Goal: Task Accomplishment & Management: Manage account settings

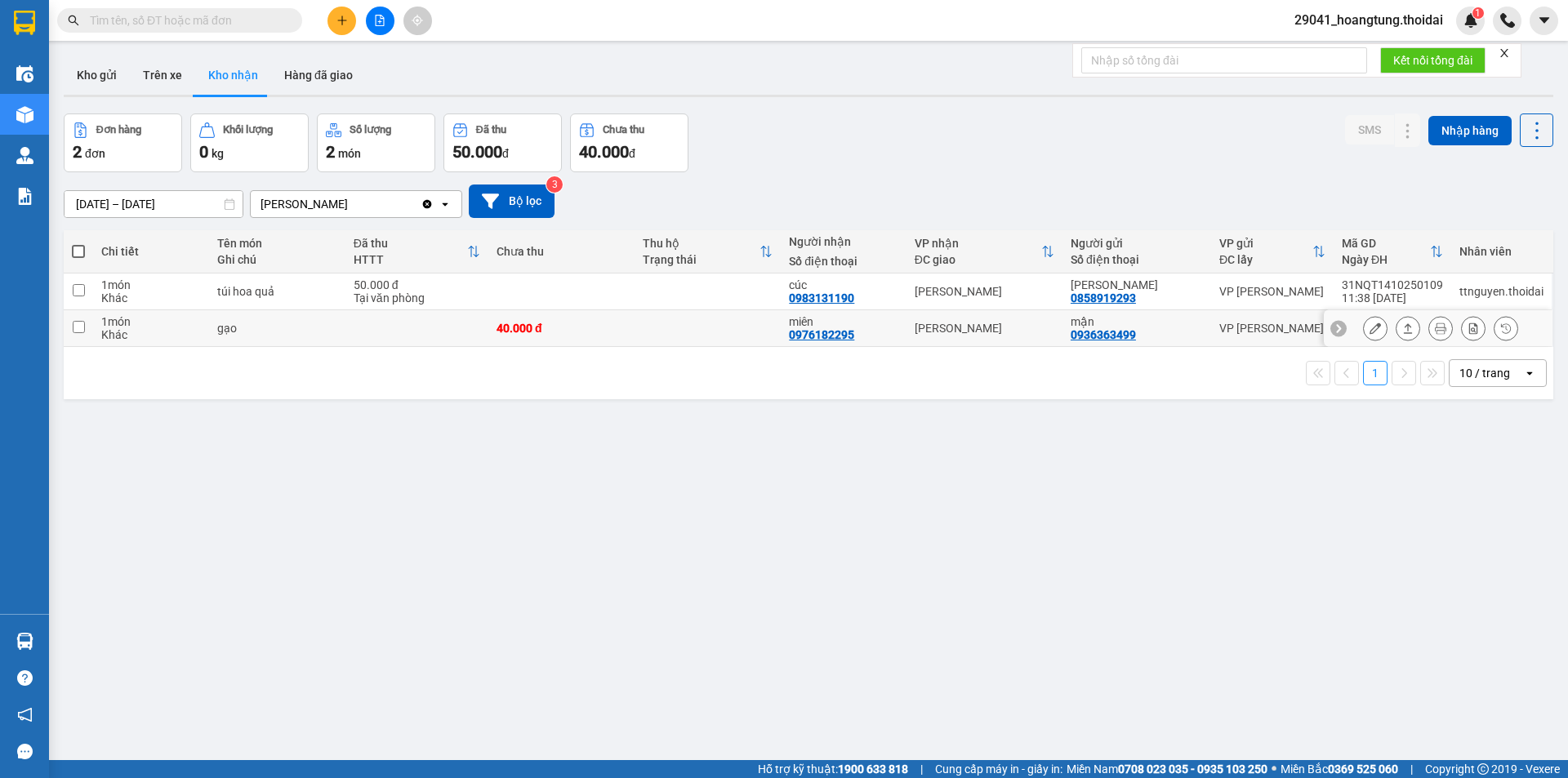
click at [80, 325] on input "checkbox" at bounding box center [78, 326] width 12 height 12
checkbox input "true"
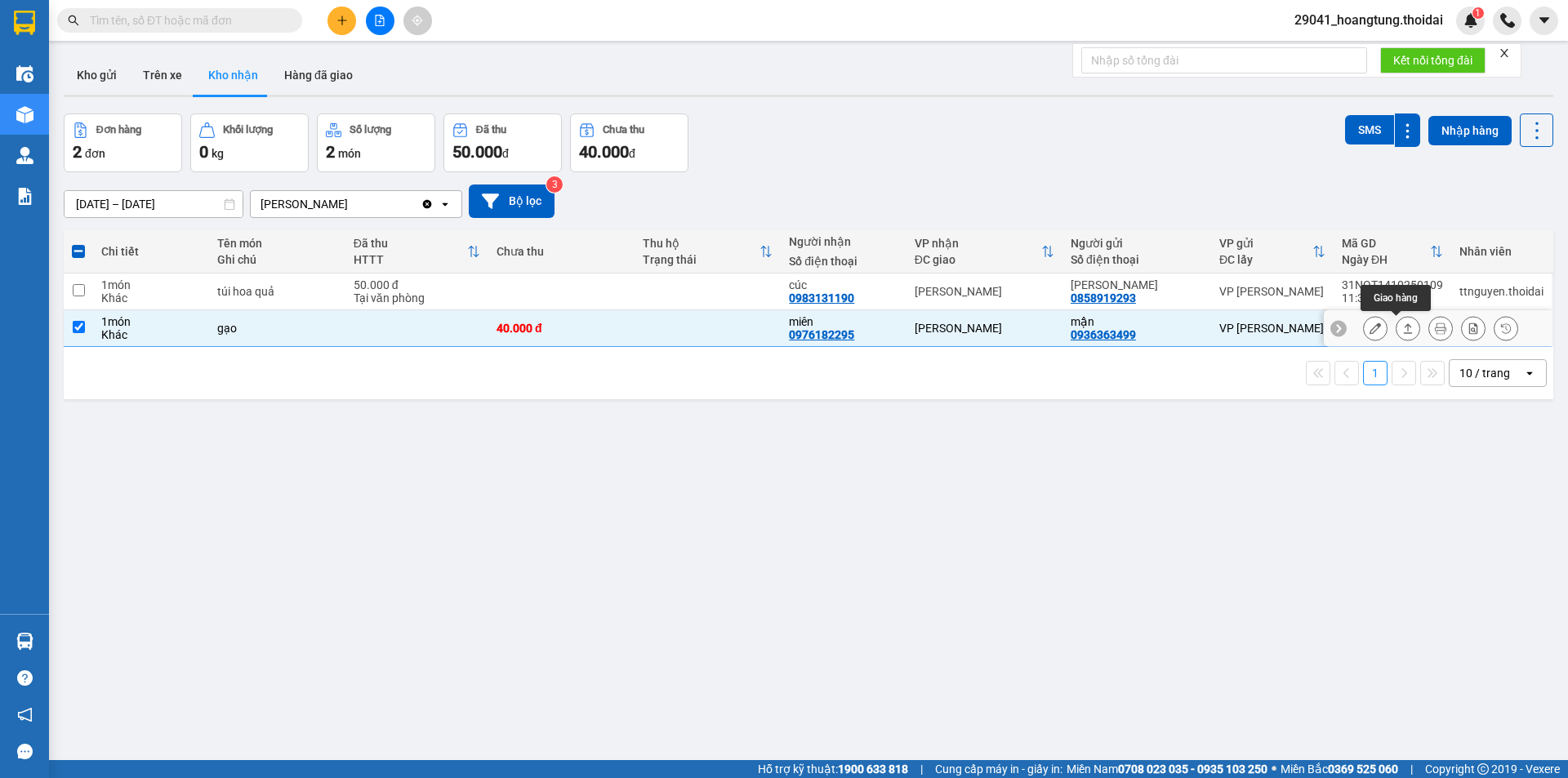
click at [1402, 326] on icon at bounding box center [1408, 328] width 11 height 11
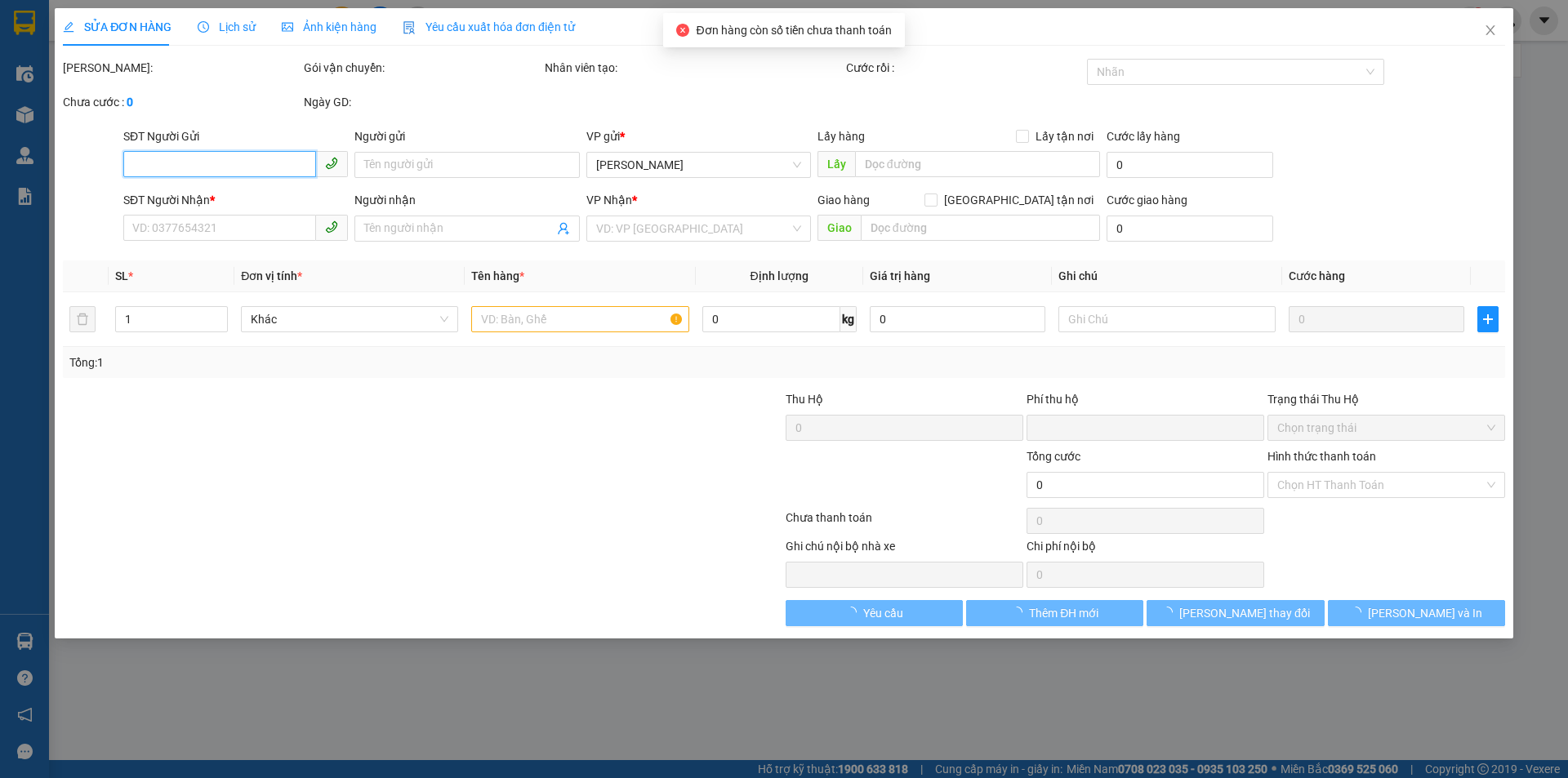
type input "0936363499"
type input "mận"
type input "0976182295"
type input "miên"
type input "0"
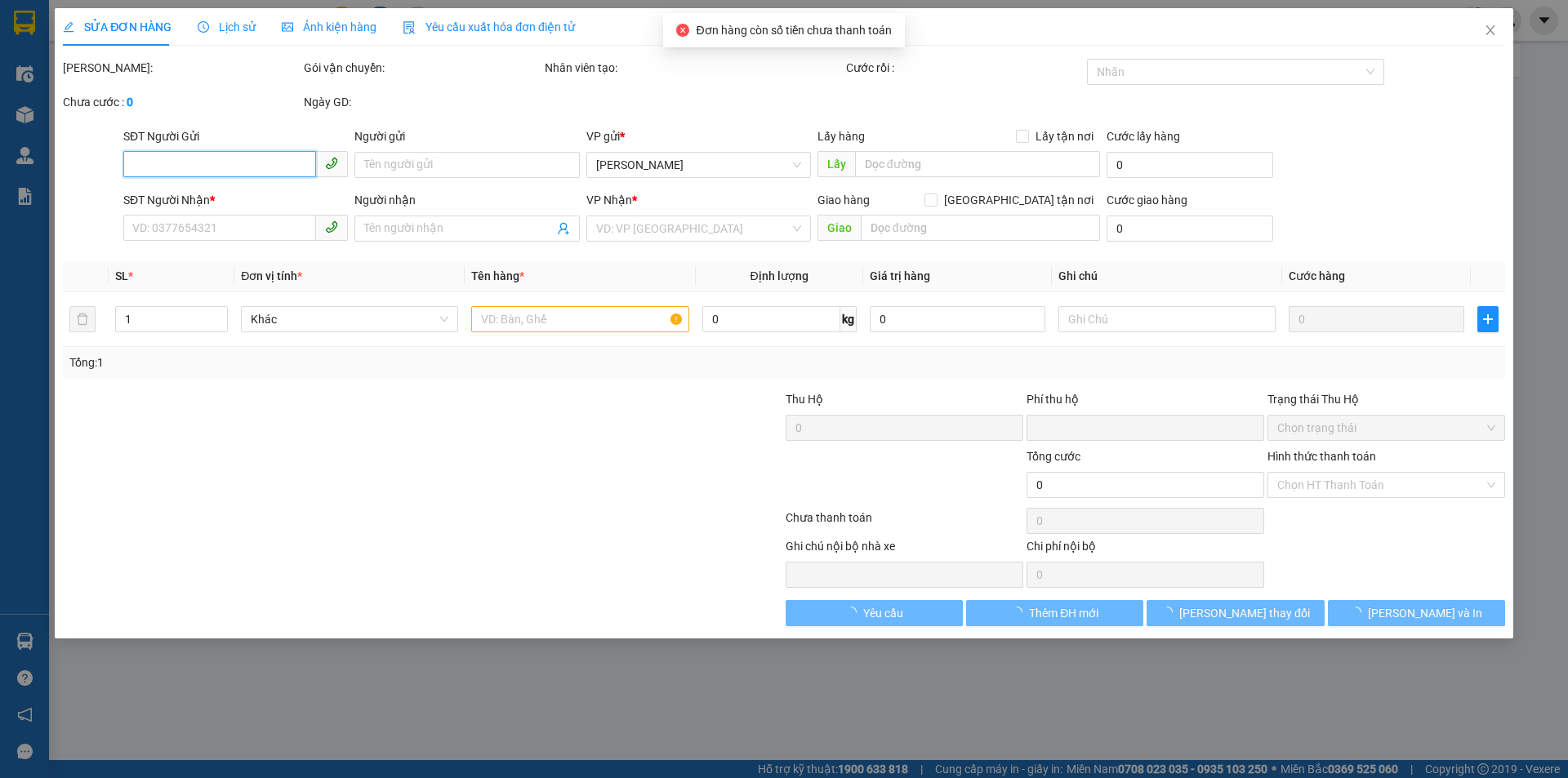
type input "40.000"
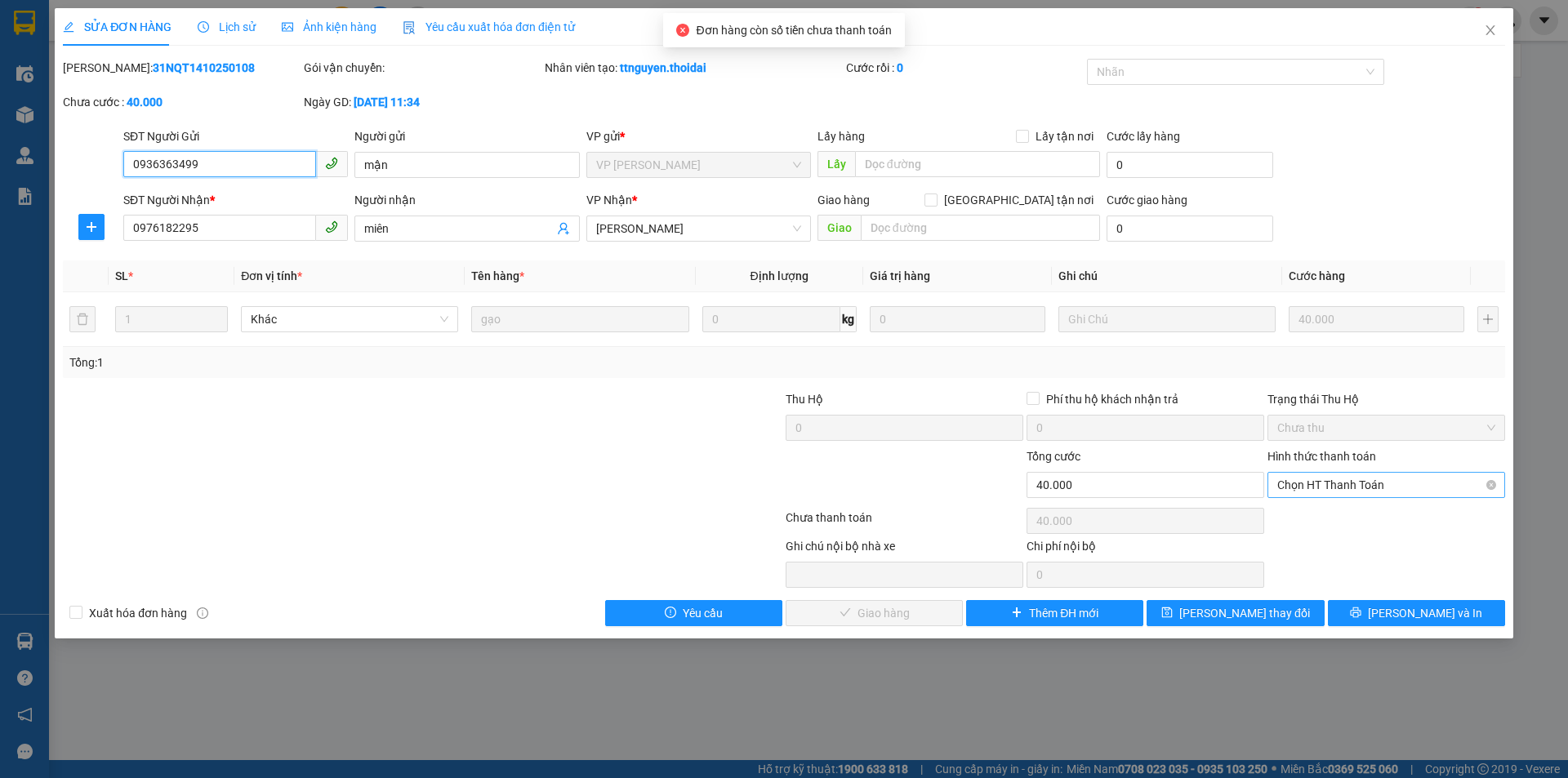
click at [1333, 485] on span "Chọn HT Thanh Toán" at bounding box center [1386, 485] width 218 height 24
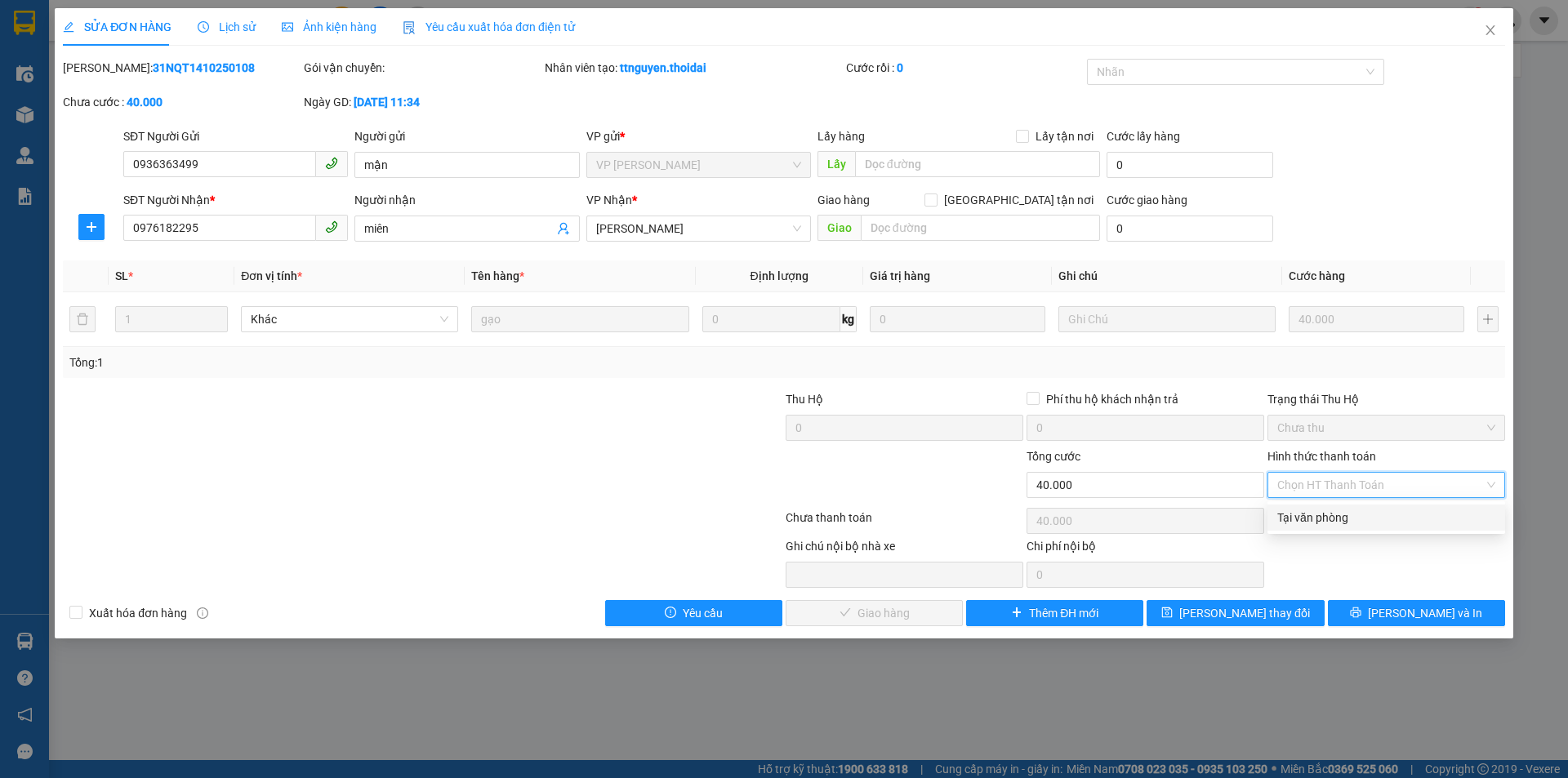
click at [1336, 517] on div "Tại văn phòng" at bounding box center [1386, 517] width 218 height 18
type input "0"
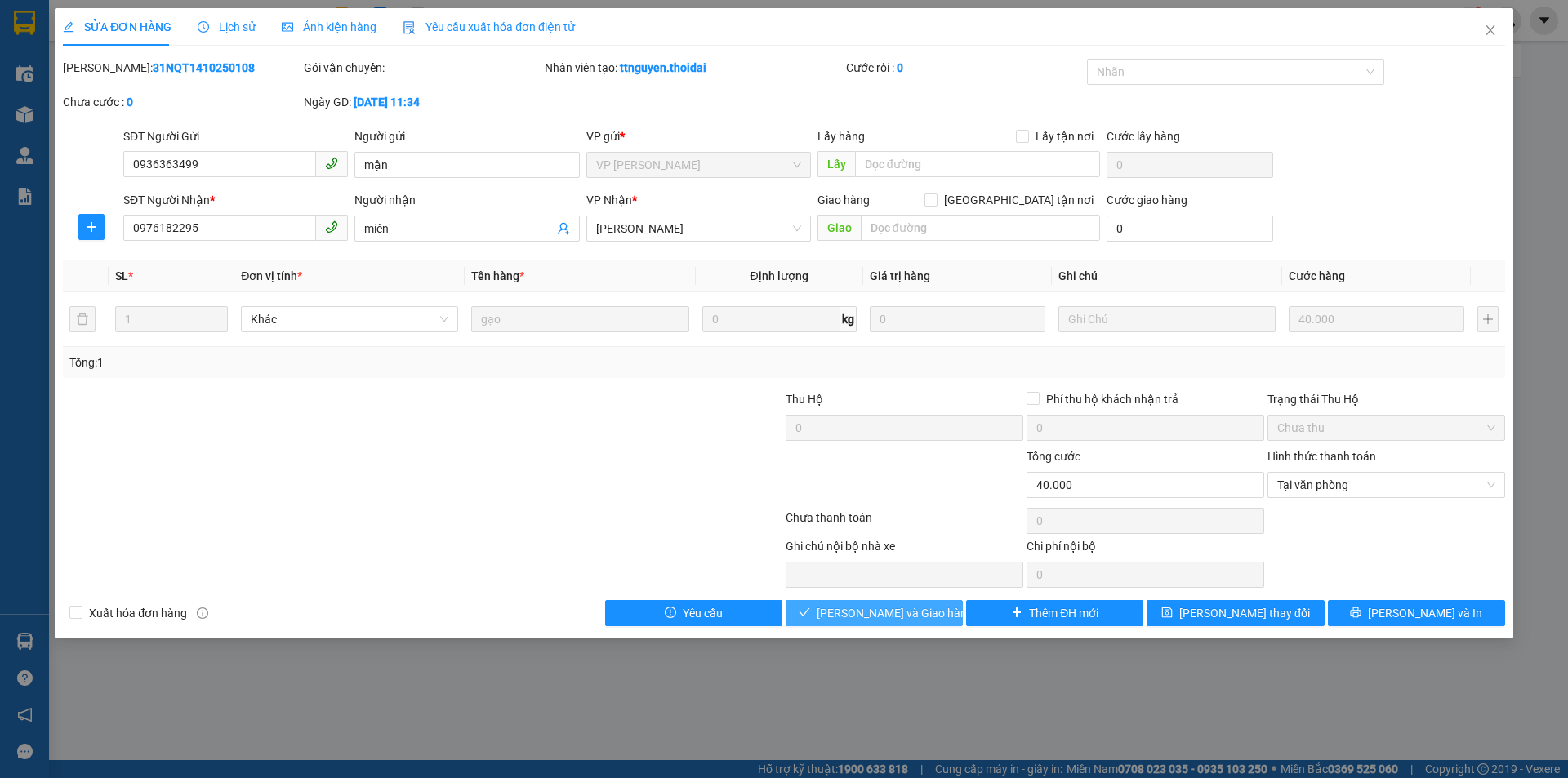
click at [885, 612] on span "[PERSON_NAME] và Giao hàng" at bounding box center [895, 612] width 157 height 18
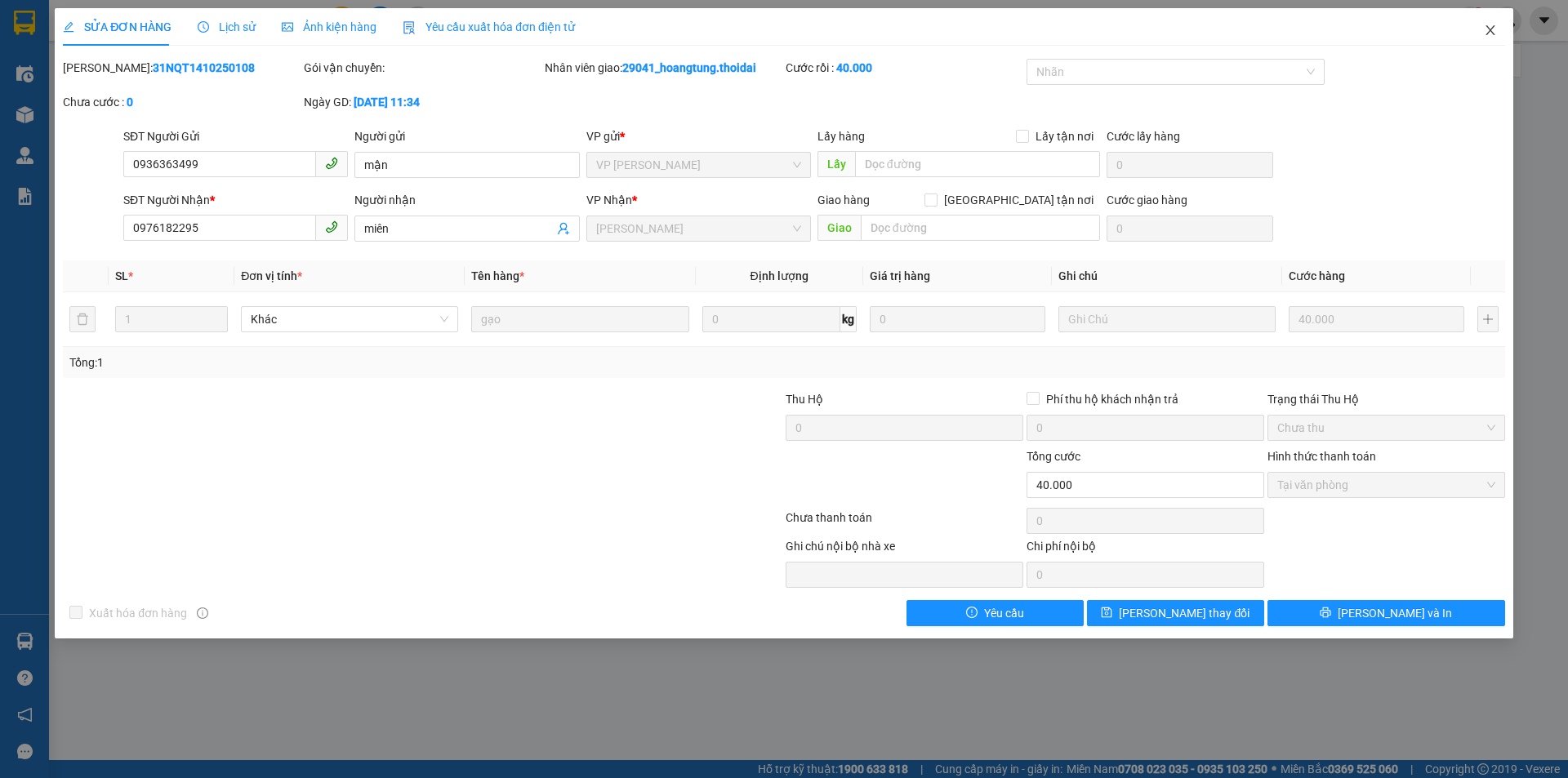
click at [1495, 31] on icon "close" at bounding box center [1491, 30] width 13 height 13
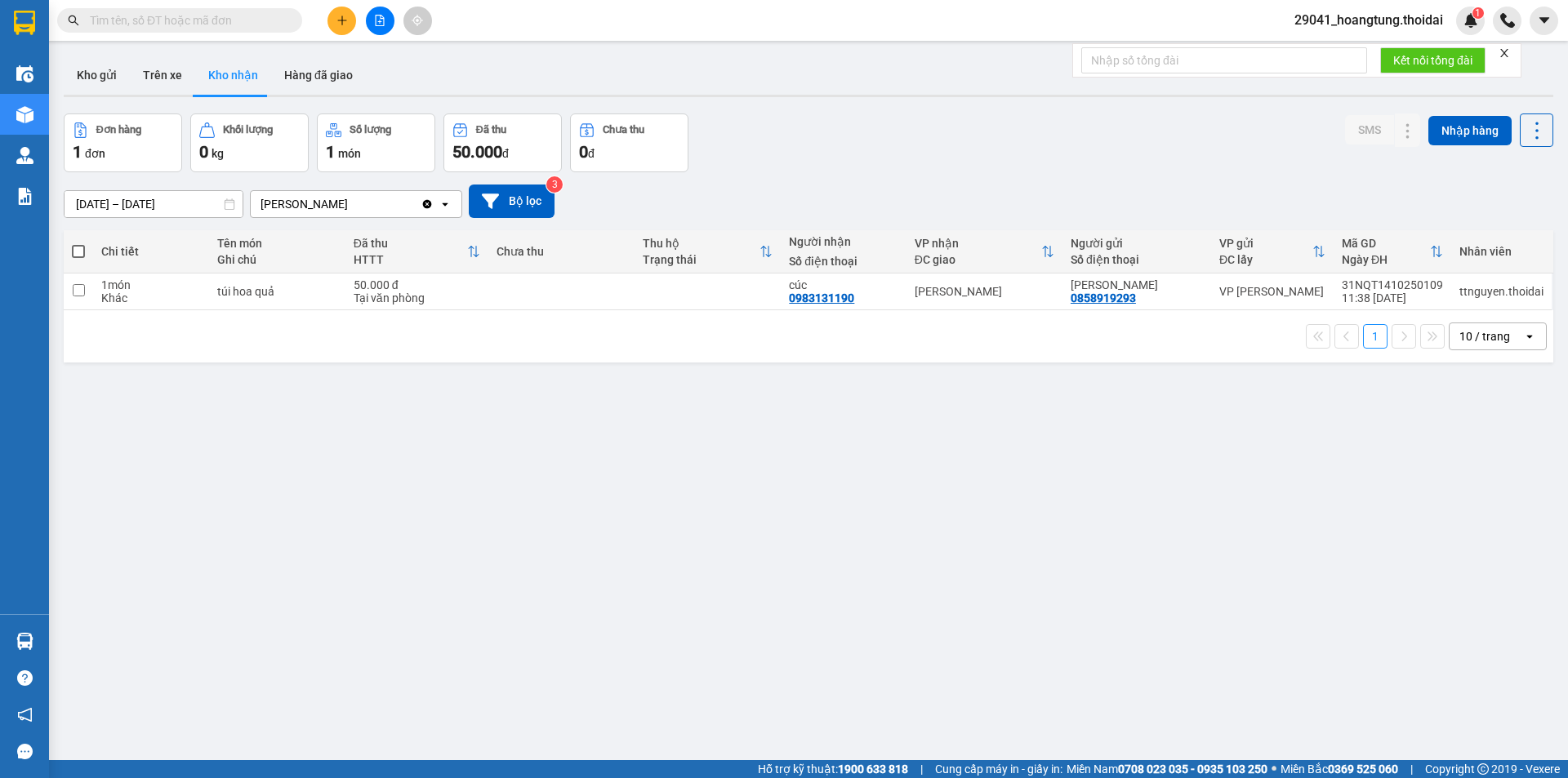
click at [161, 22] on input "text" at bounding box center [186, 20] width 193 height 18
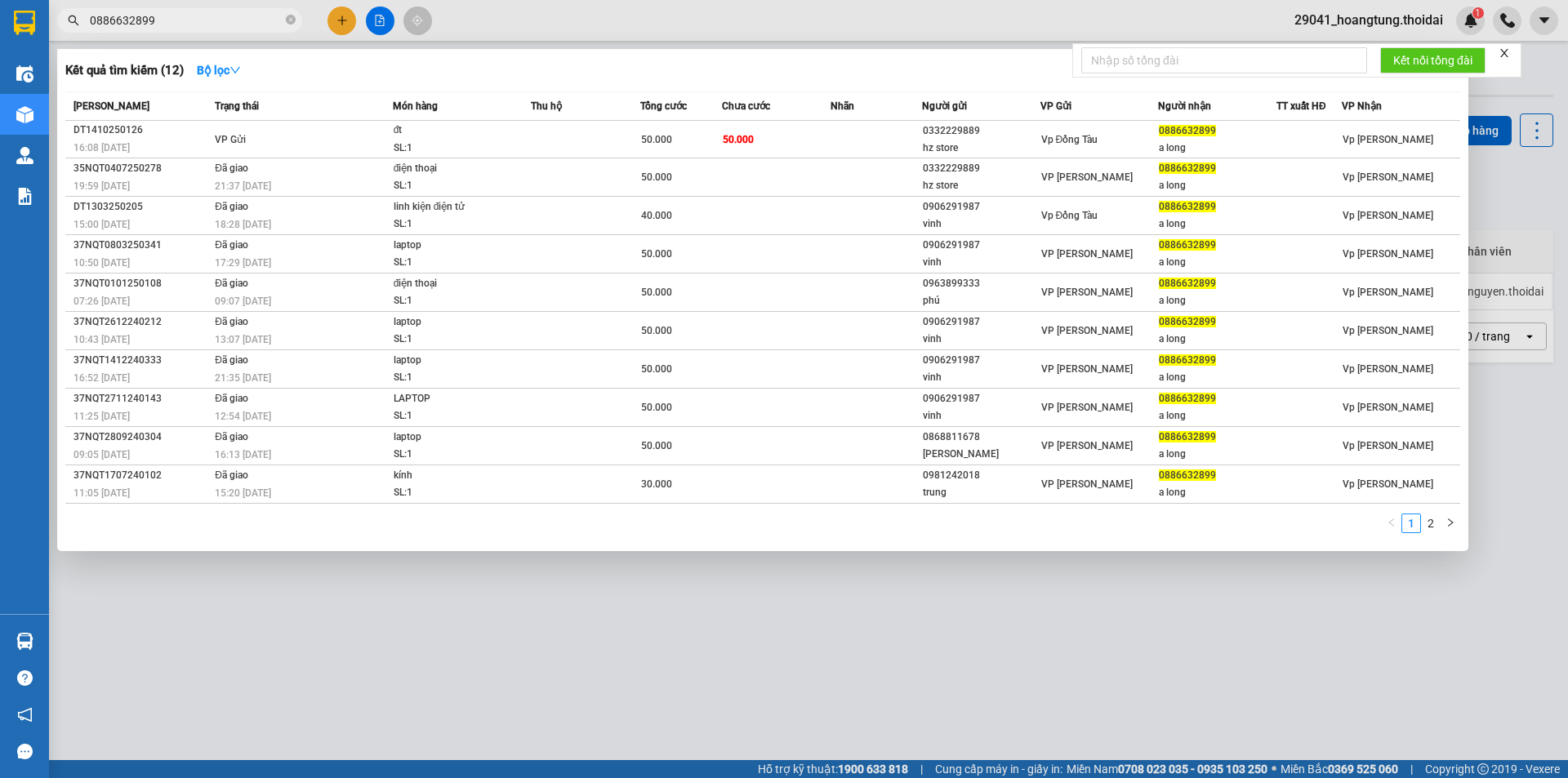
type input "0886632899"
drag, startPoint x: 182, startPoint y: 20, endPoint x: 0, endPoint y: 16, distance: 182.0
click at [0, 16] on section "Kết quả tìm kiếm ( 12 ) Bộ lọc Mã ĐH Trạng thái Món hàng Thu hộ Tổng cước Chưa …" at bounding box center [784, 389] width 1568 height 778
